Goal: Register for event/course

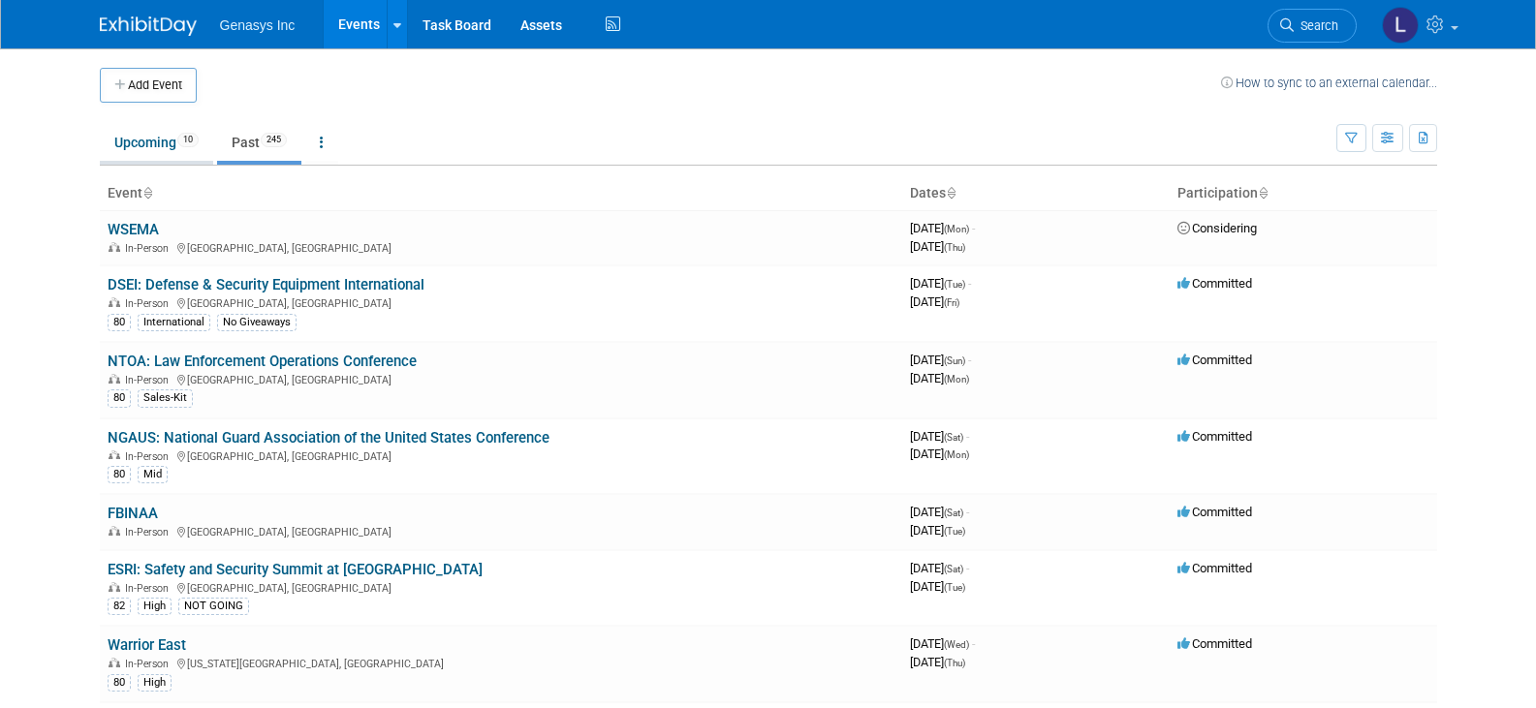
click at [136, 142] on link "Upcoming 10" at bounding box center [156, 142] width 113 height 37
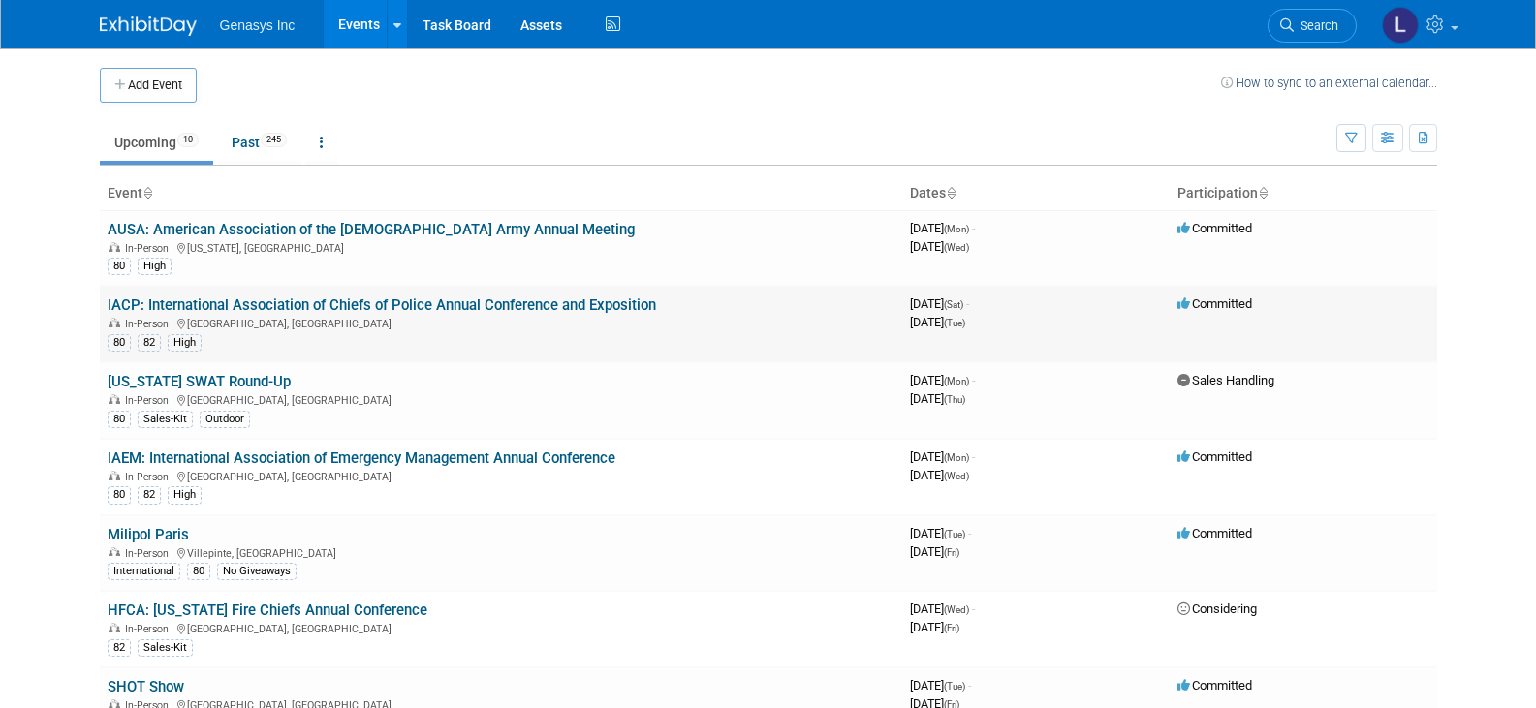
click at [176, 306] on link "IACP: International Association of Chiefs of Police Annual Conference and Expos…" at bounding box center [382, 305] width 549 height 17
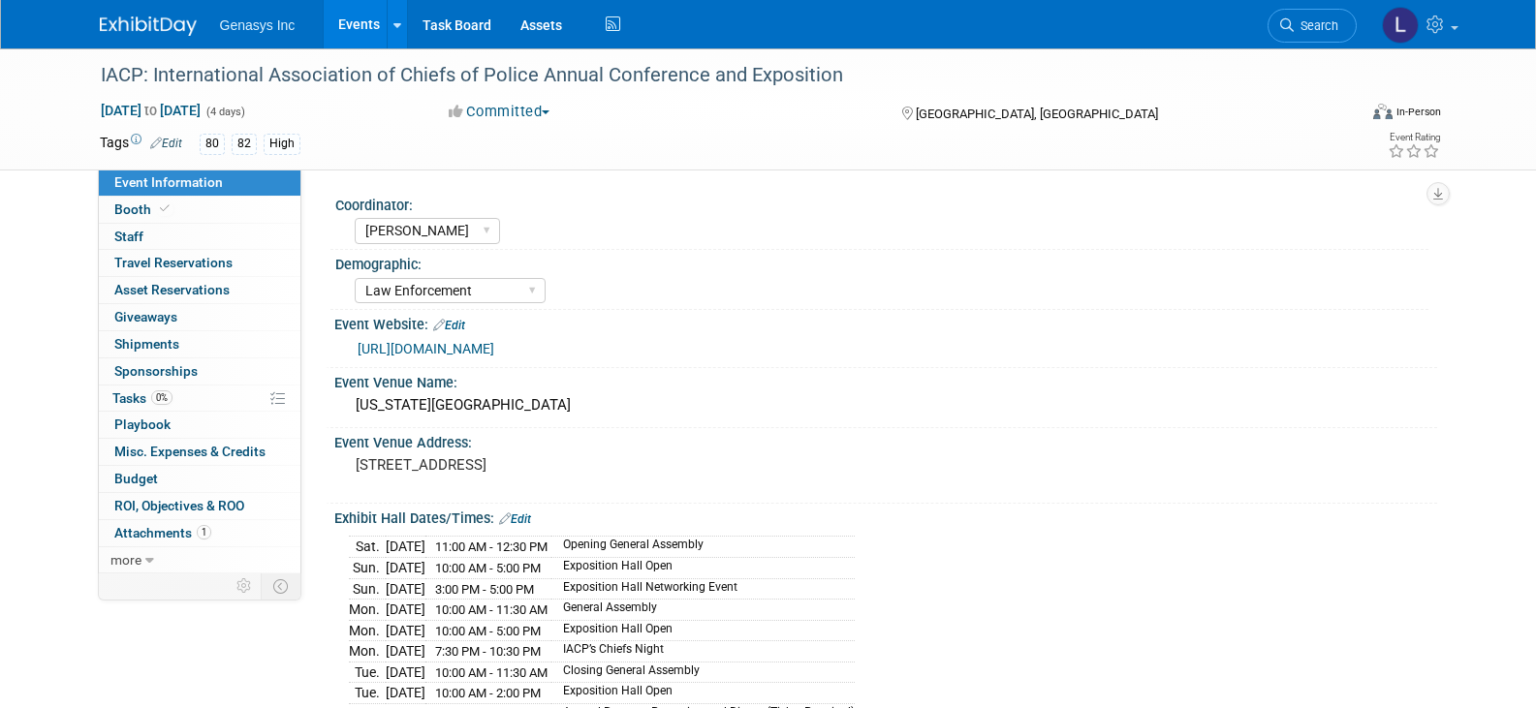
select select "[PERSON_NAME]"
select select "Law Enforcement"
select select "No"
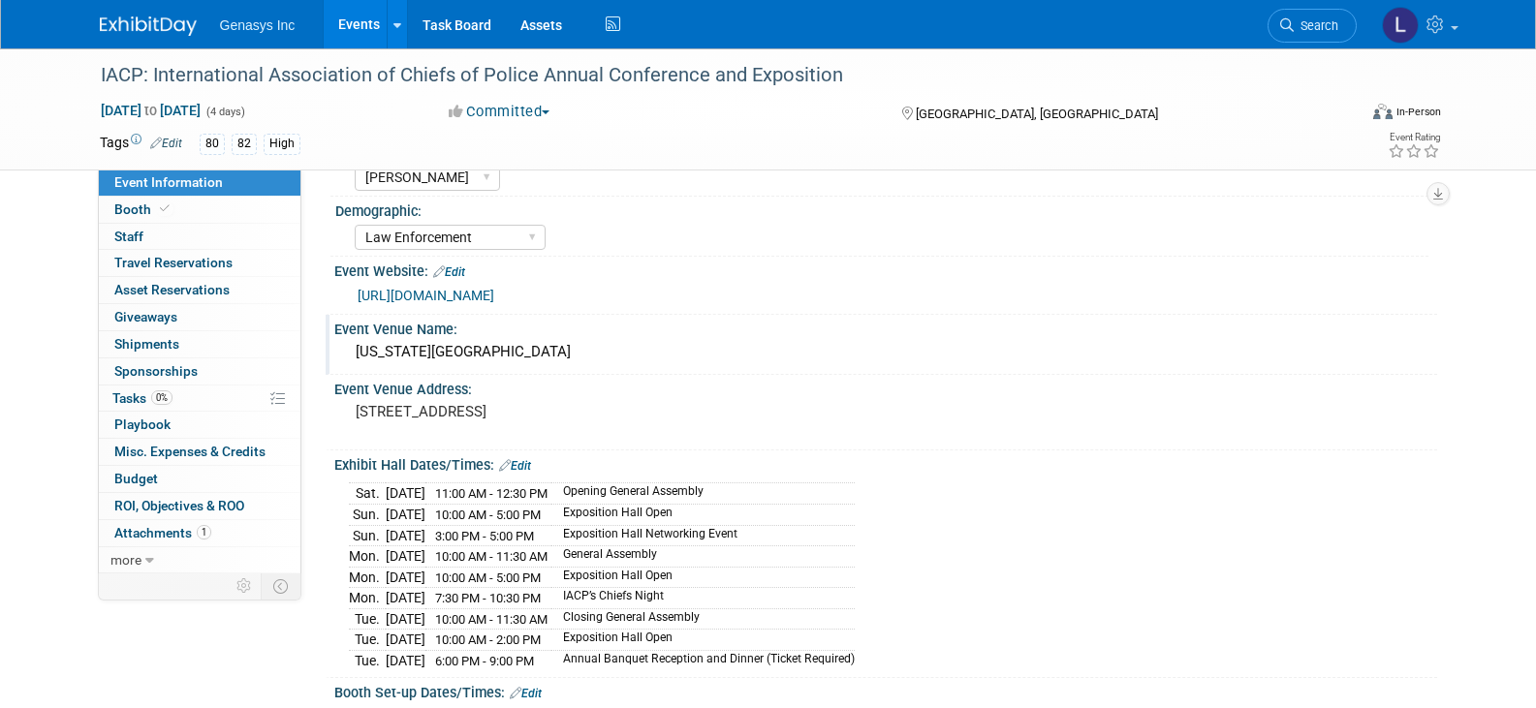
scroll to position [97, 0]
